Goal: Navigation & Orientation: Find specific page/section

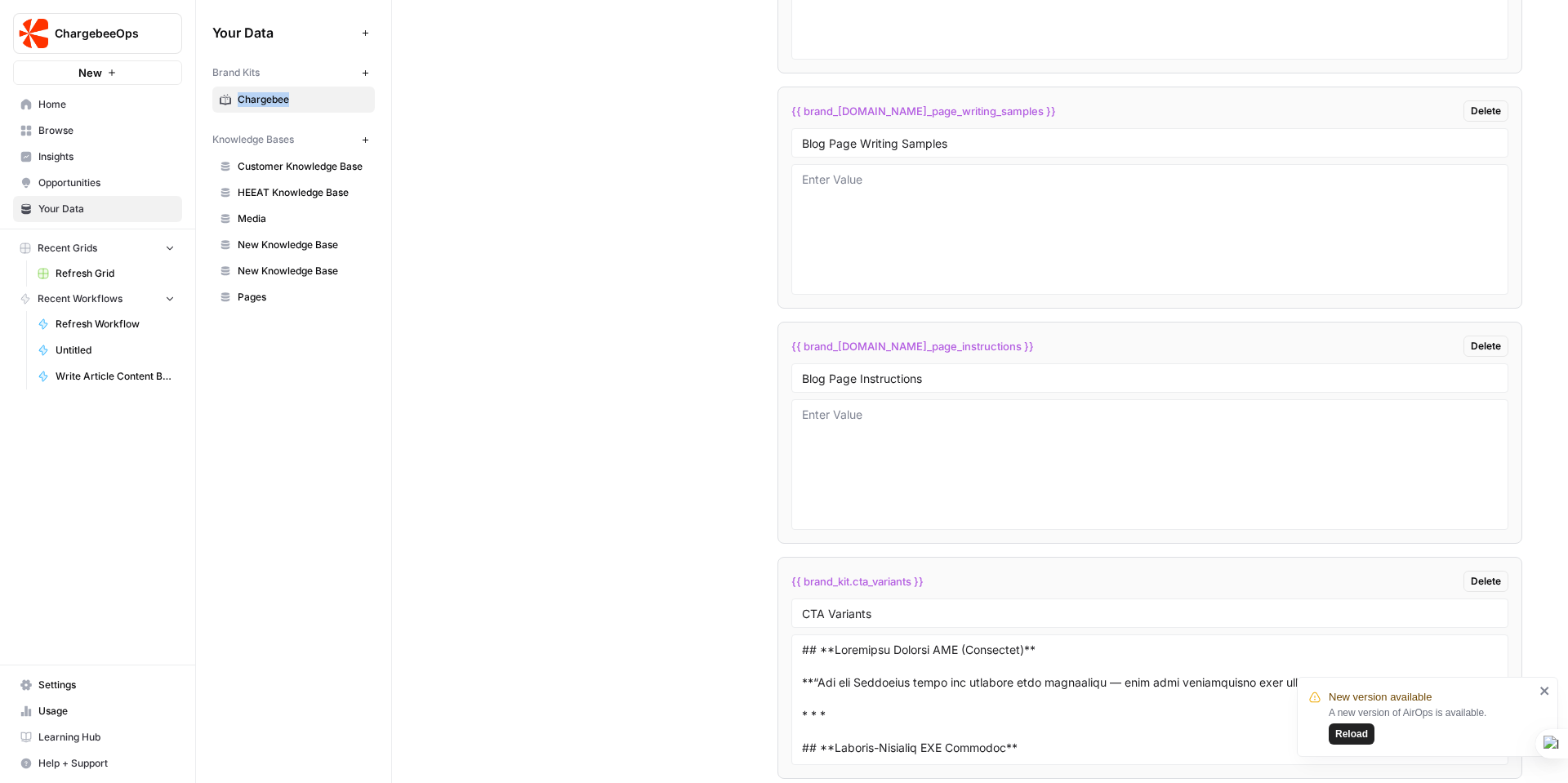
scroll to position [4420, 0]
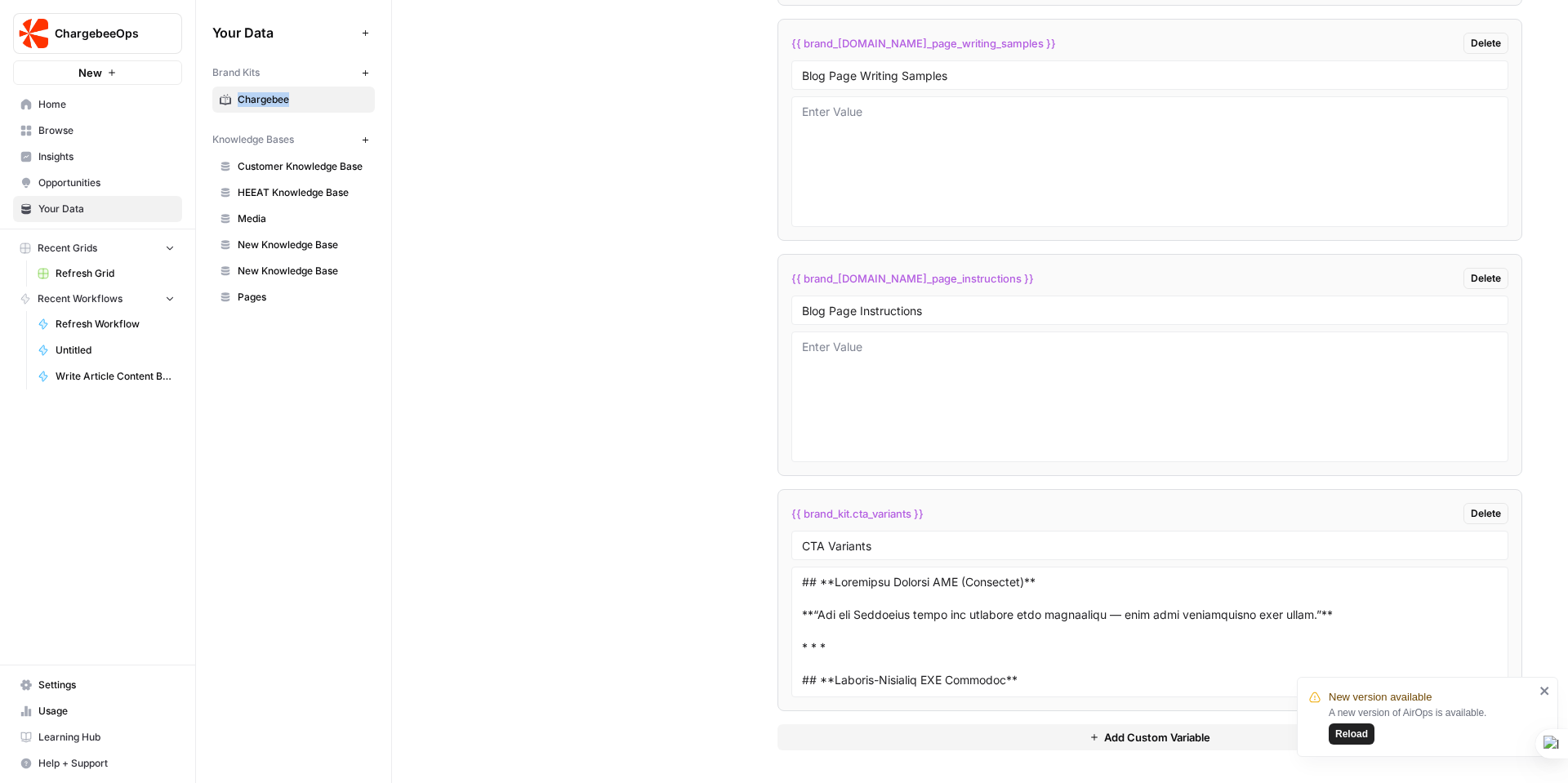
click at [1360, 733] on span "Reload" at bounding box center [1351, 734] width 33 height 15
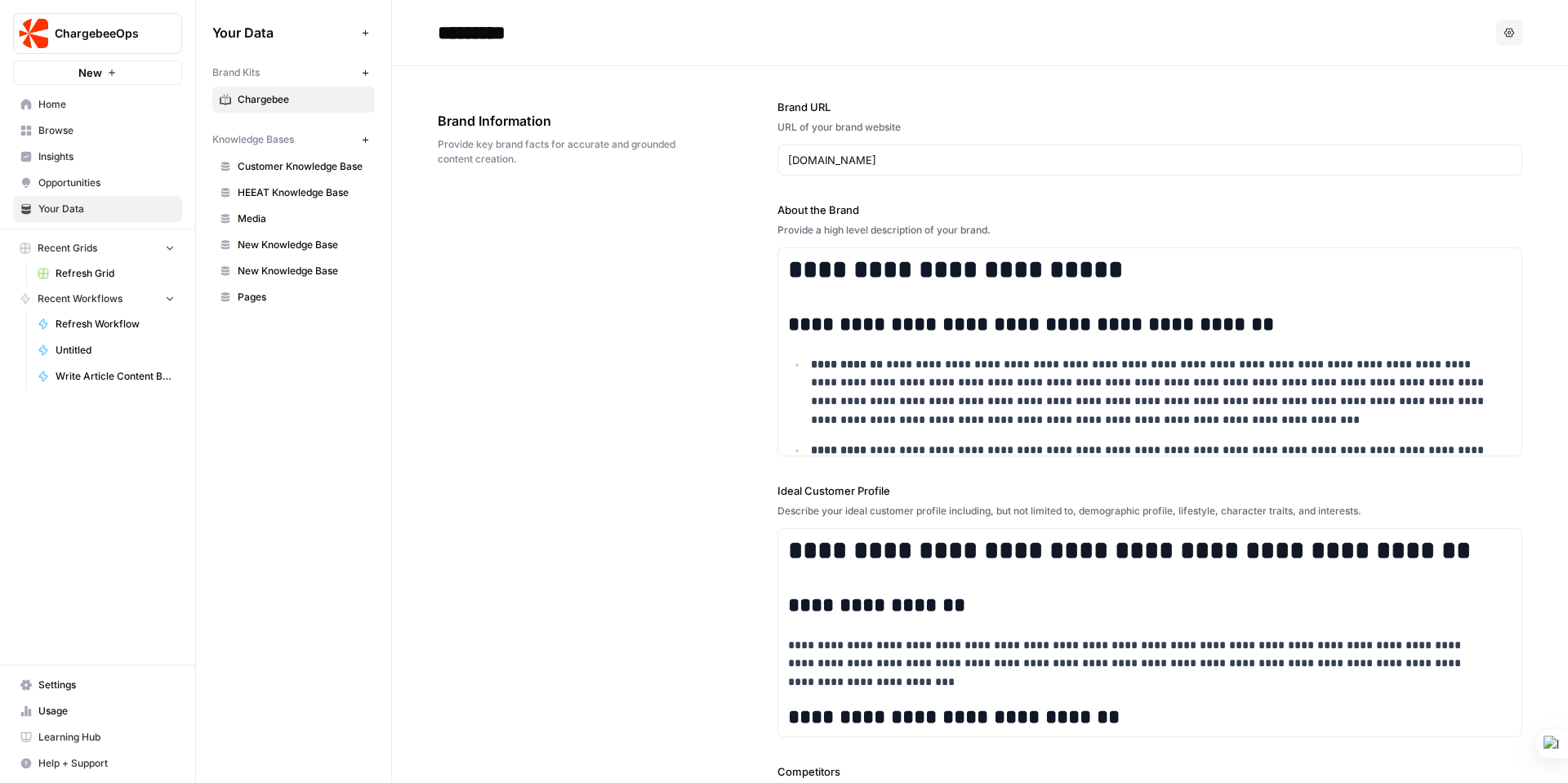
click at [276, 164] on span "Customer Knowledge Base" at bounding box center [302, 166] width 130 height 15
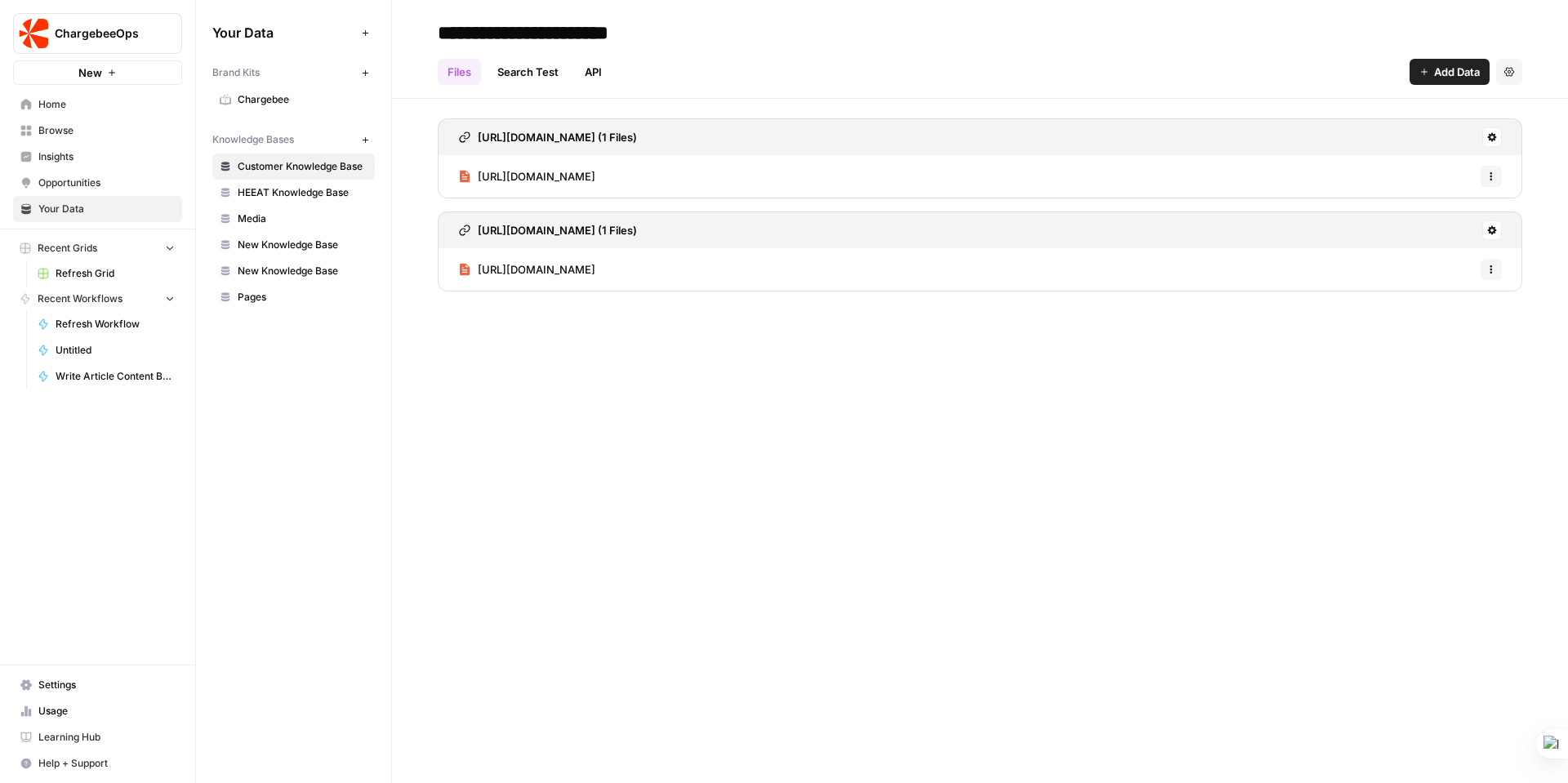
click at [277, 190] on span "HEEAT Knowledge Base" at bounding box center [302, 193] width 130 height 15
click at [265, 214] on span "Media" at bounding box center [302, 219] width 130 height 15
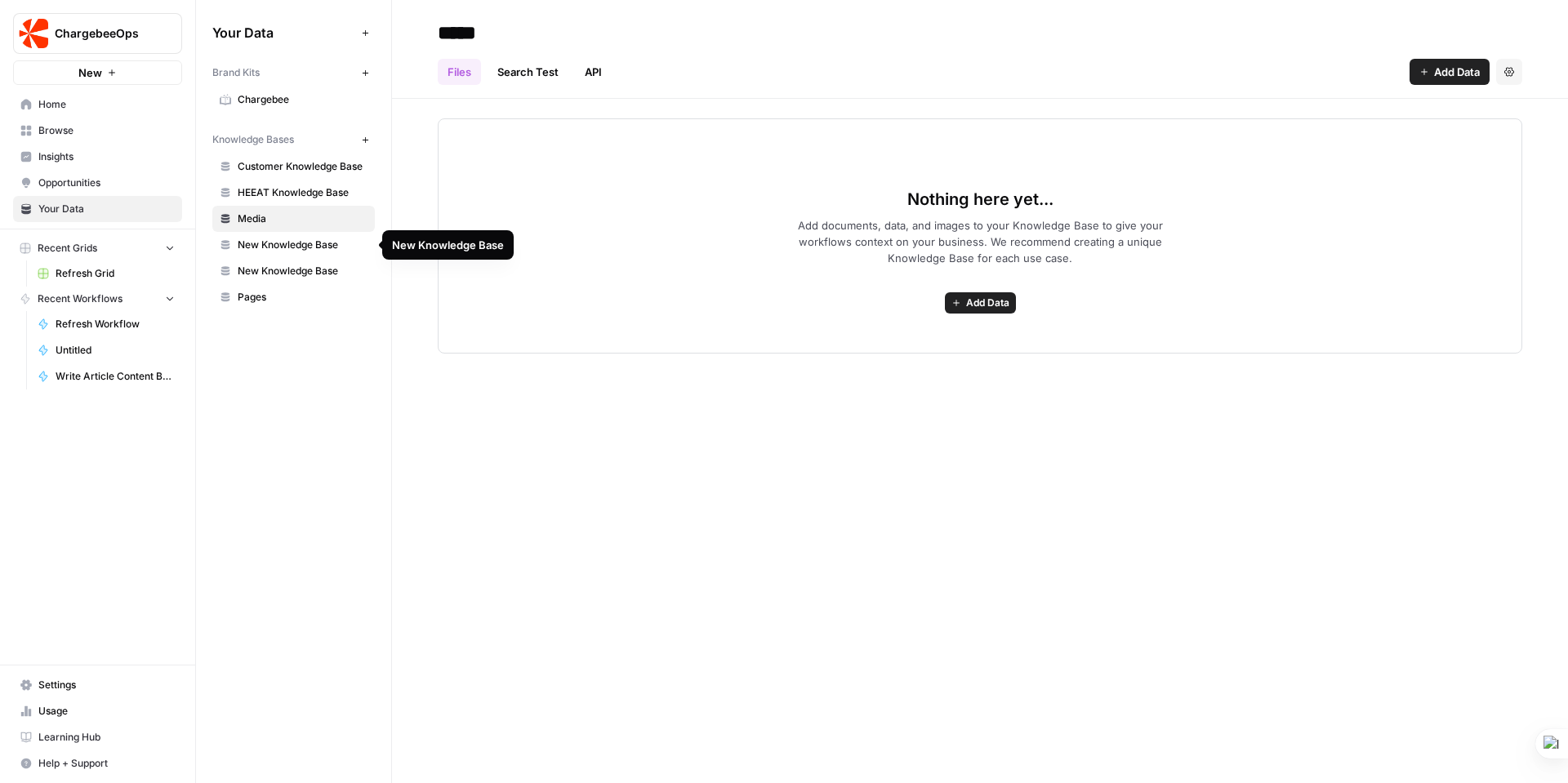
click at [265, 242] on span "New Knowledge Base" at bounding box center [302, 245] width 130 height 15
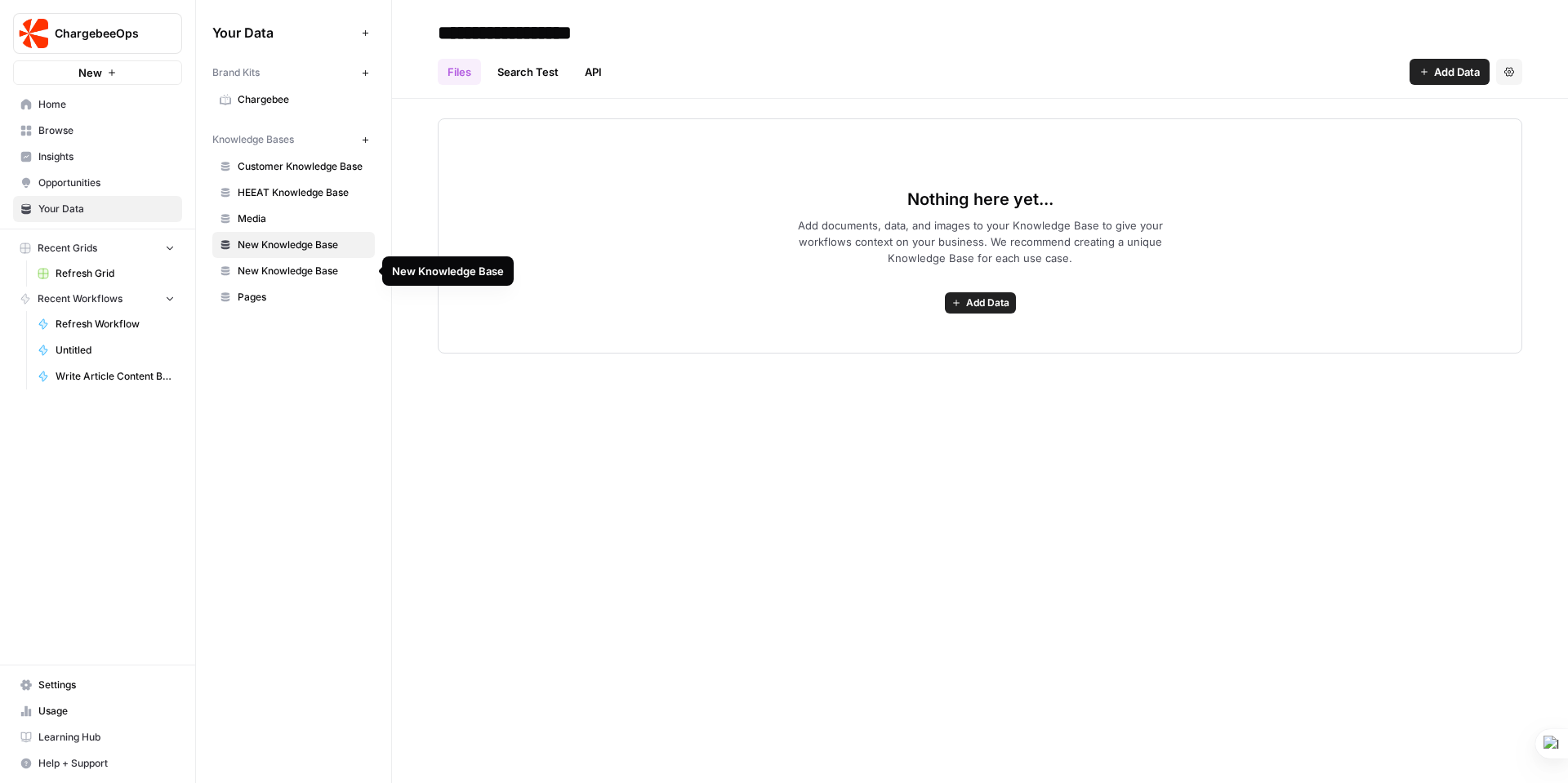
click at [290, 264] on span "New Knowledge Base" at bounding box center [302, 271] width 130 height 15
click at [1506, 69] on icon "button" at bounding box center [1509, 72] width 10 height 9
click at [1472, 111] on span "Delete Knowledge Base" at bounding box center [1442, 110] width 121 height 16
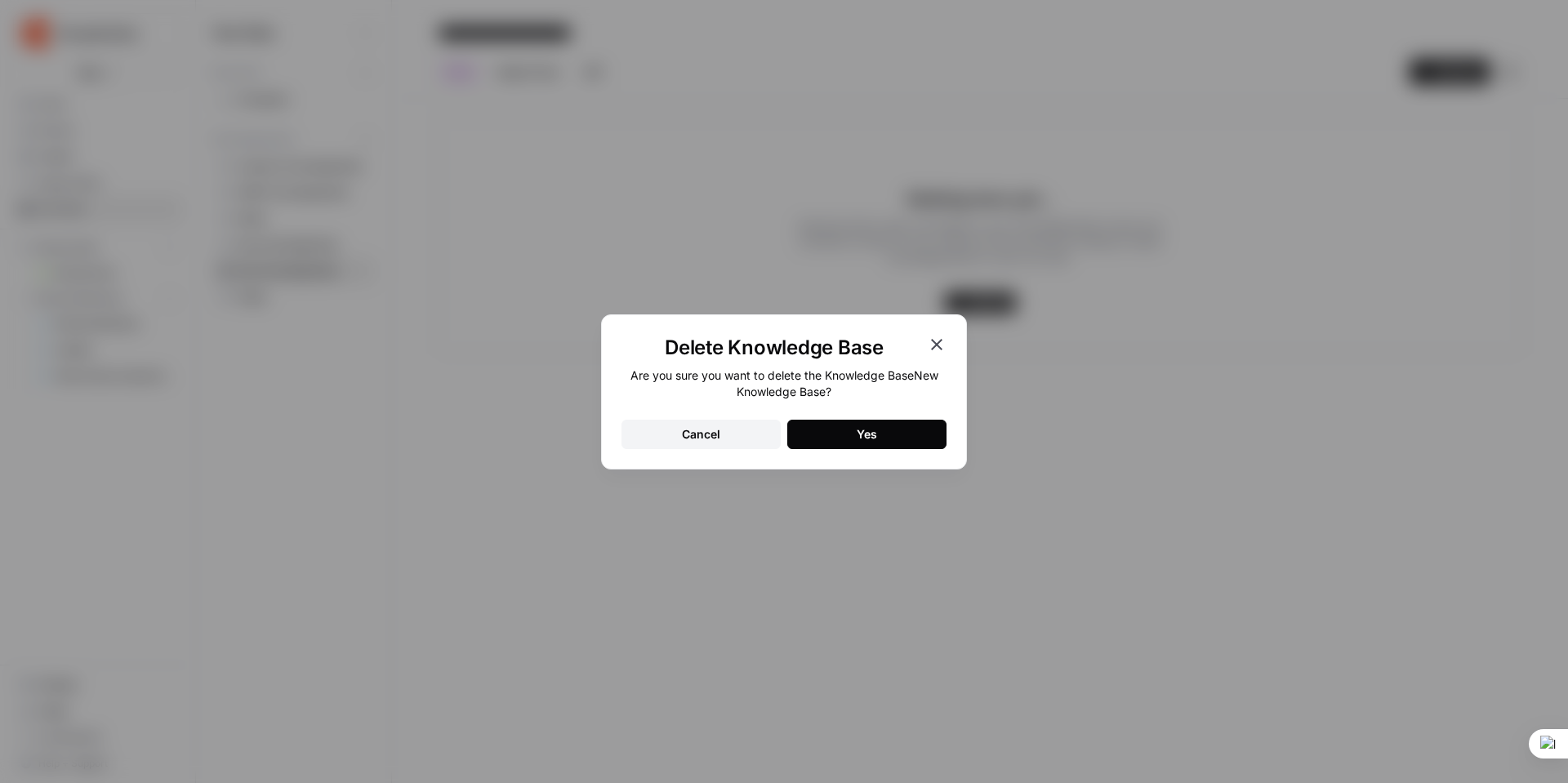
click at [883, 432] on button "Yes" at bounding box center [867, 434] width 159 height 29
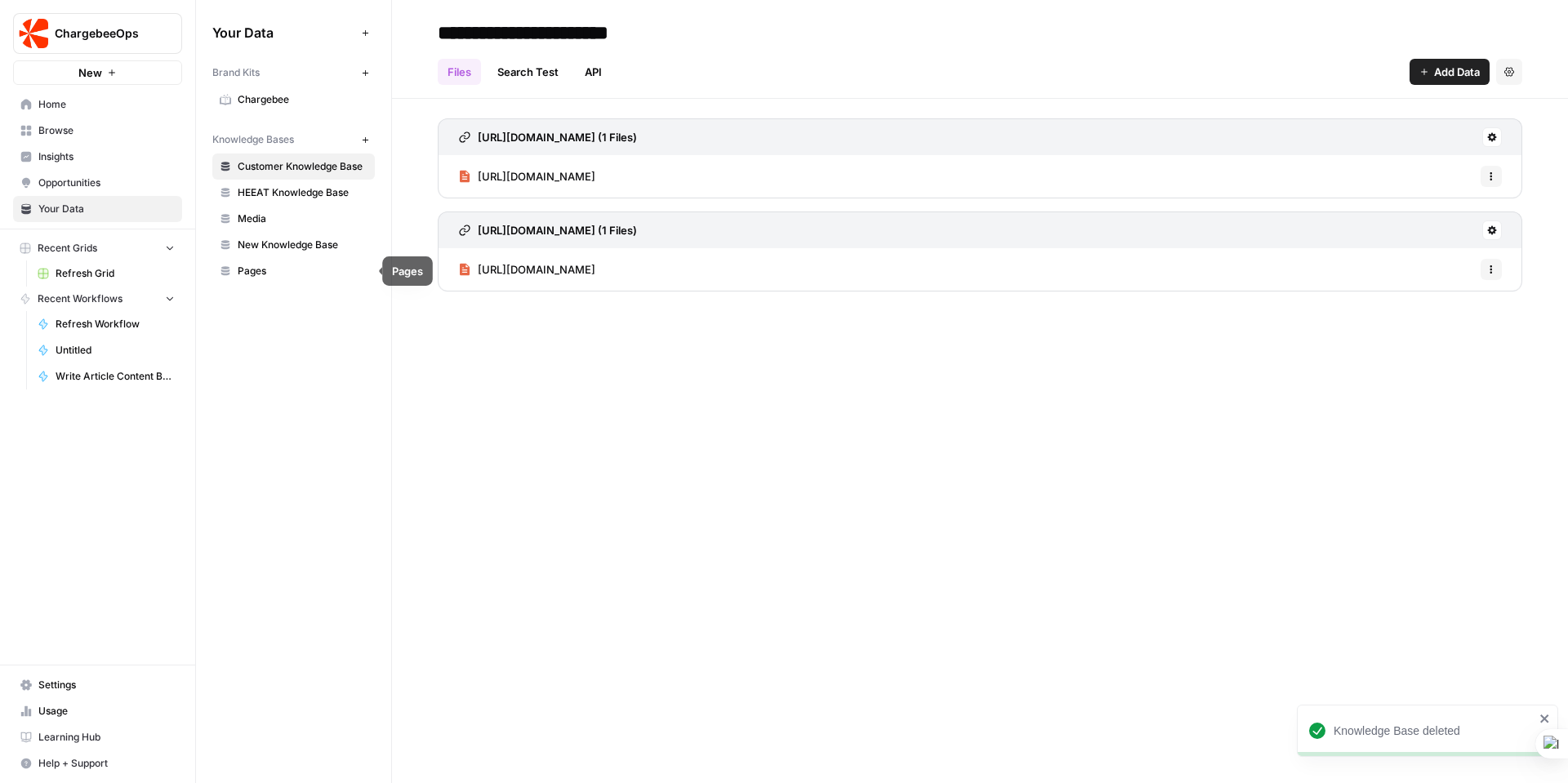
click at [285, 272] on span "Pages" at bounding box center [302, 271] width 130 height 15
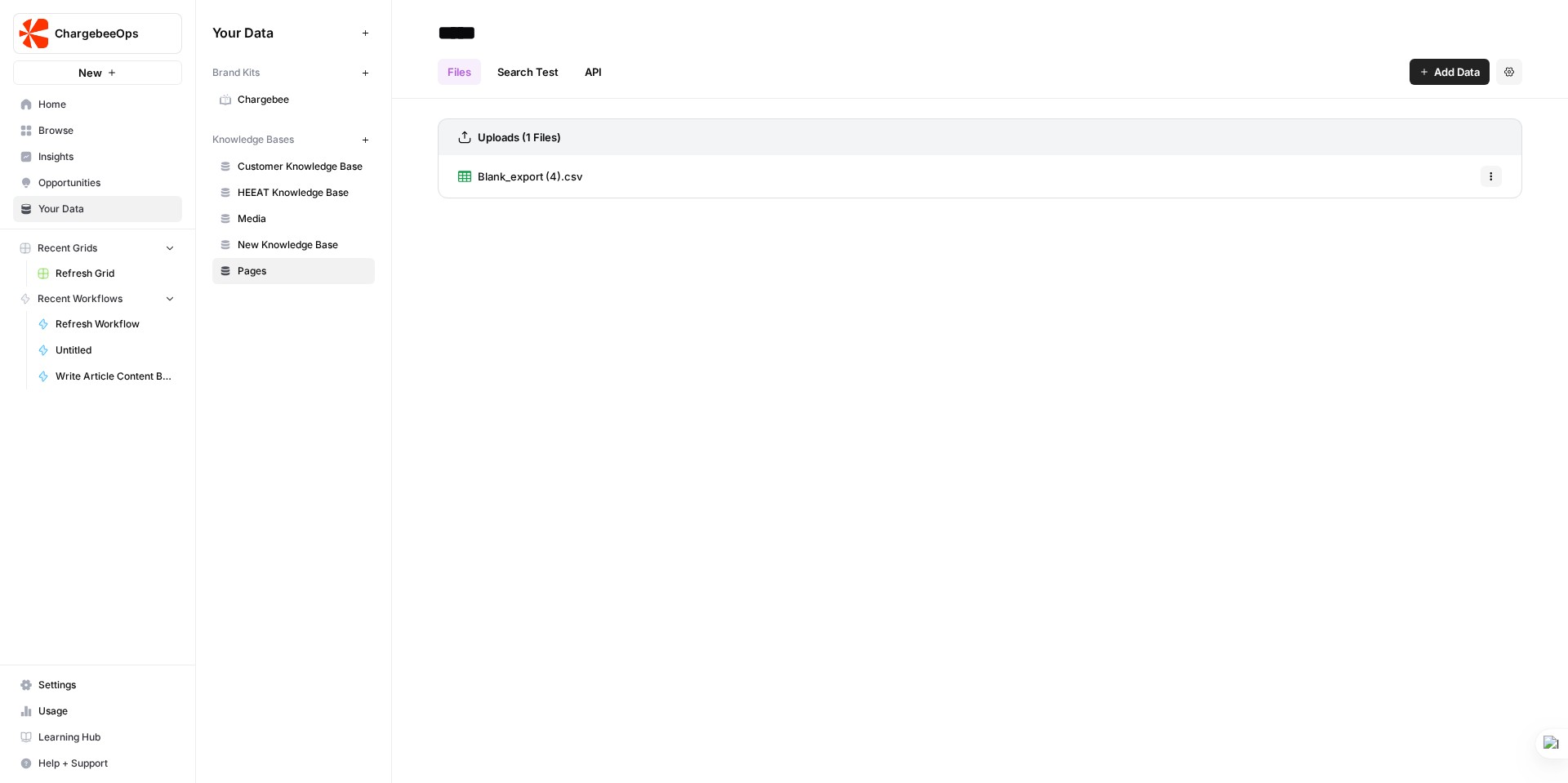
click at [518, 176] on span "Blank_export (4).csv" at bounding box center [530, 176] width 104 height 16
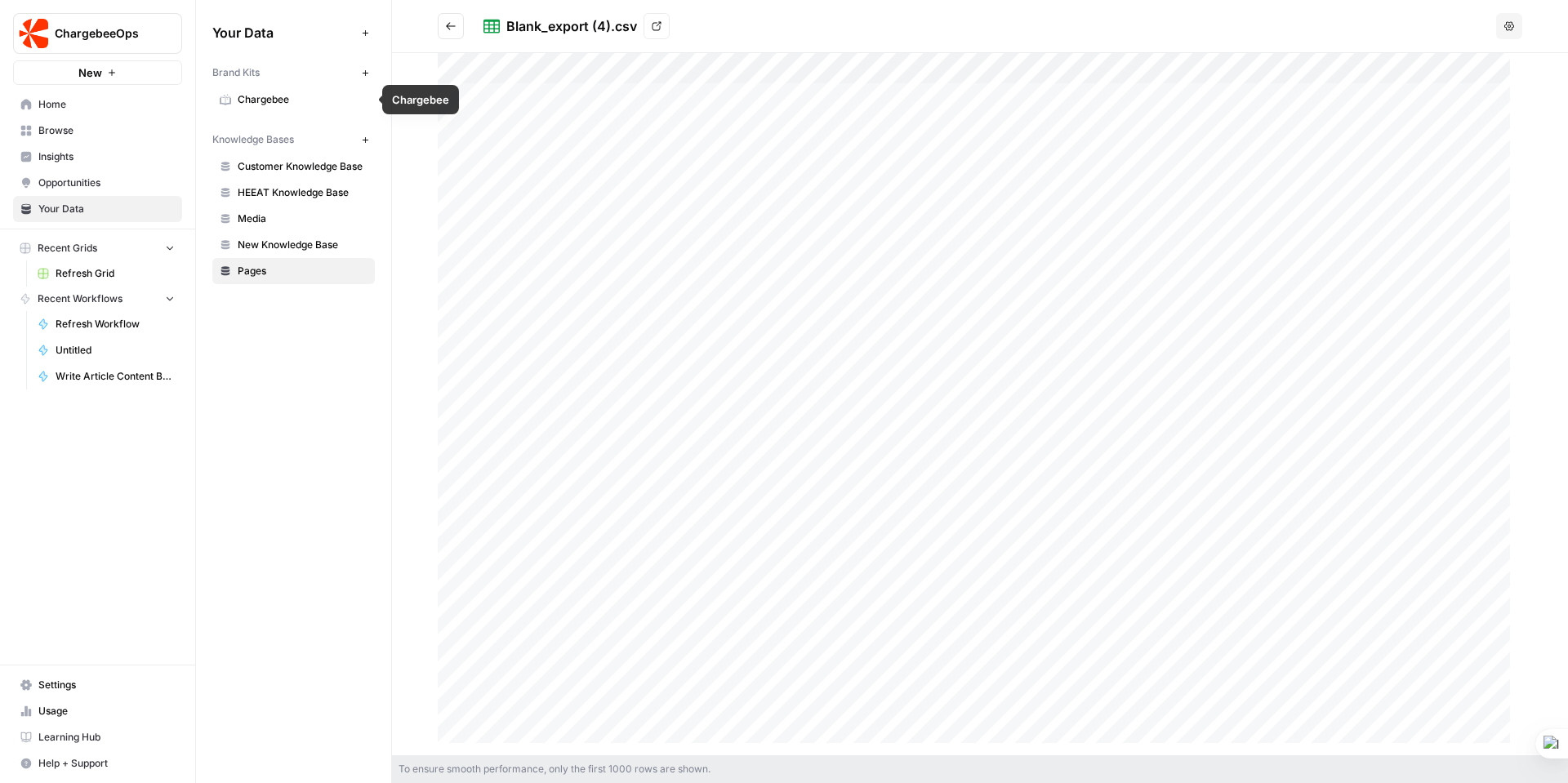
click at [241, 93] on span "Chargebee" at bounding box center [302, 99] width 130 height 15
